Goal: Navigation & Orientation: Find specific page/section

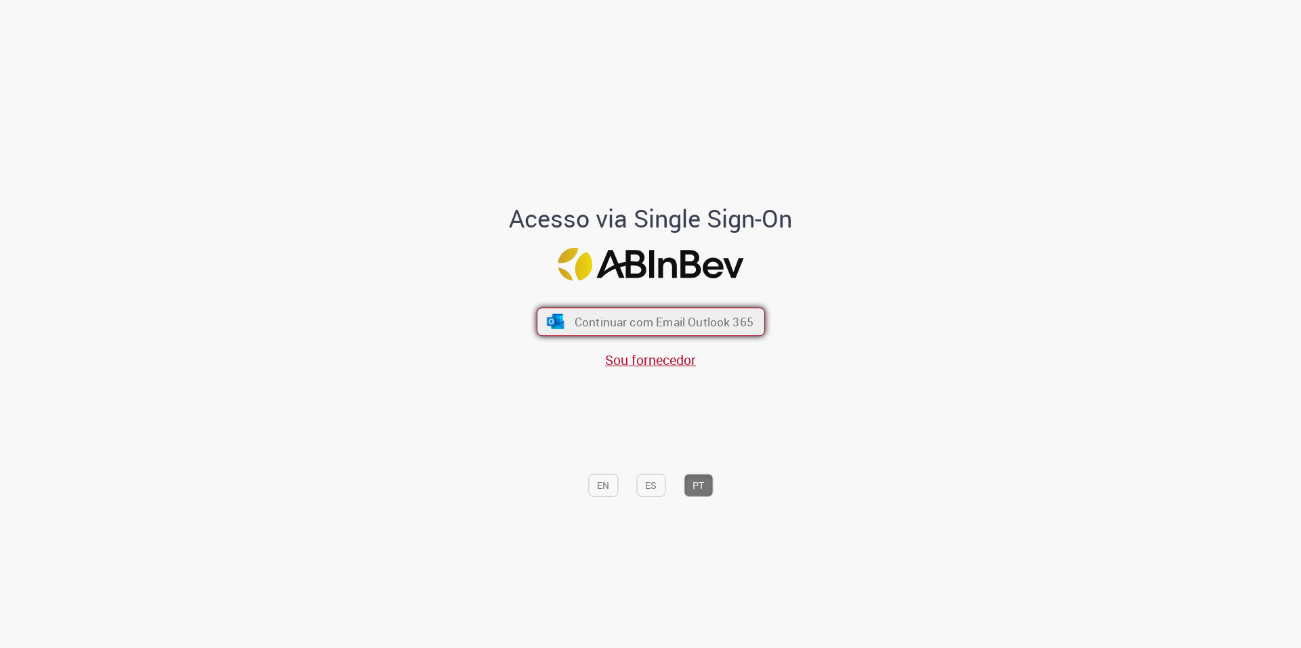
click at [705, 322] on span "Continuar com Email Outlook 365" at bounding box center [663, 322] width 179 height 16
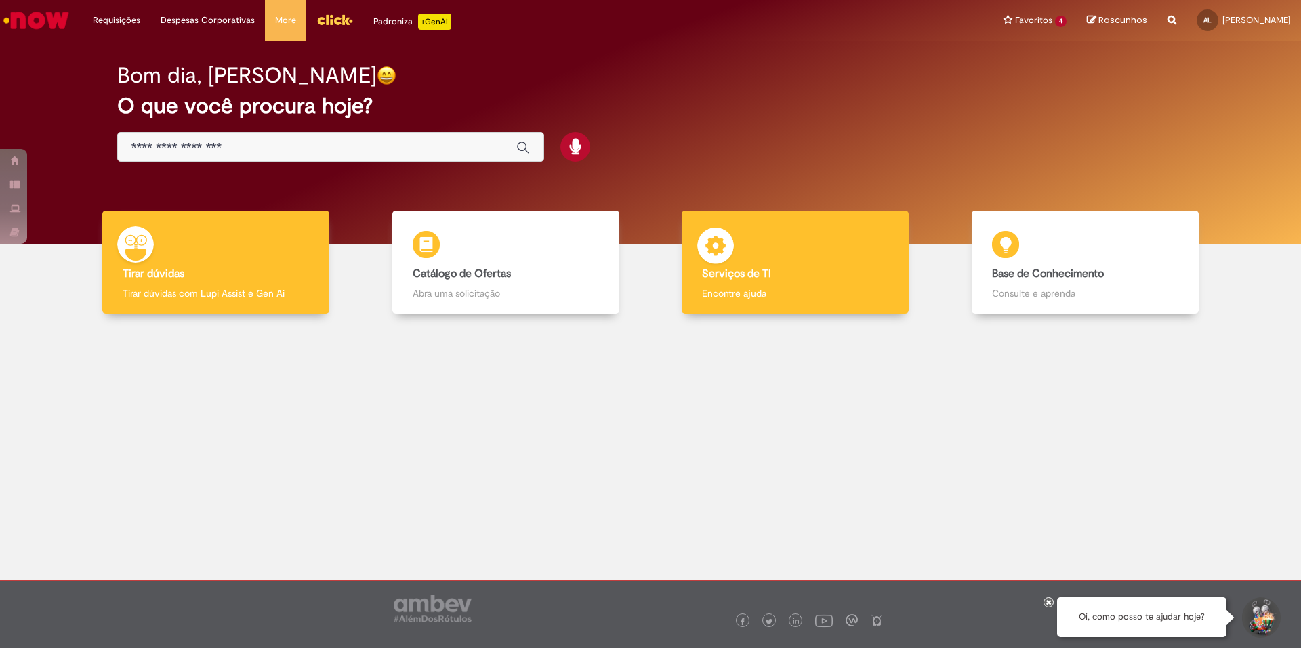
click at [814, 276] on h4 "Serviços de TI" at bounding box center [795, 274] width 186 height 12
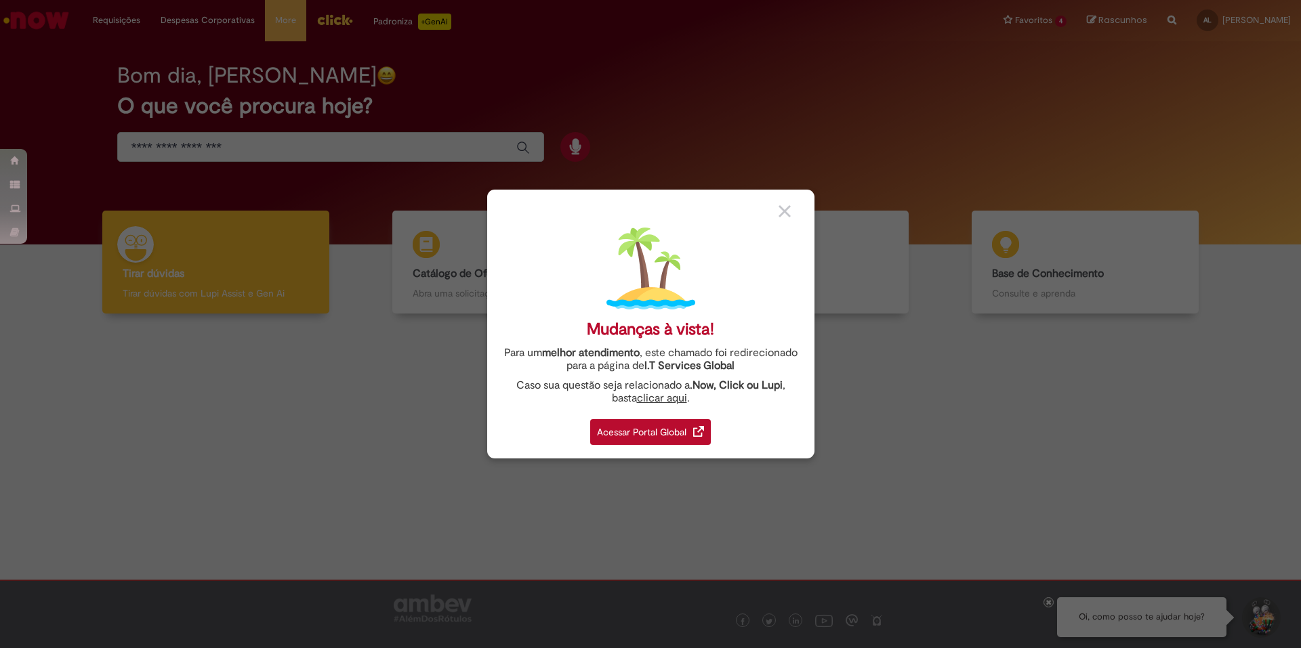
click at [660, 412] on link "Acessar Portal Global" at bounding box center [650, 428] width 121 height 33
click at [654, 421] on div "Acessar Portal Global" at bounding box center [650, 432] width 121 height 26
